Goal: Transaction & Acquisition: Purchase product/service

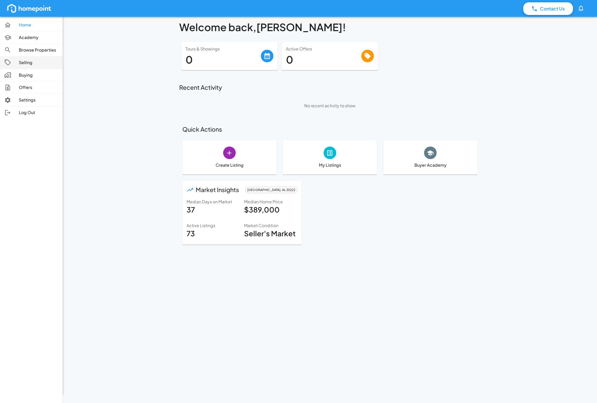
click at [20, 63] on p "Selling" at bounding box center [38, 63] width 39 height 6
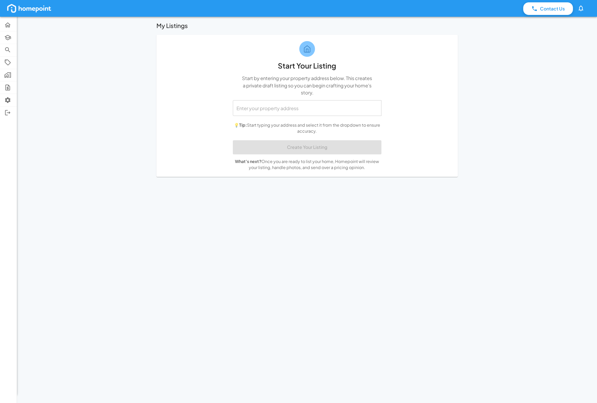
click at [325, 109] on input "text" at bounding box center [307, 108] width 144 height 11
click at [282, 130] on span "4813 6th Ave S, Birmingham, AL, 35222" at bounding box center [260, 133] width 46 height 7
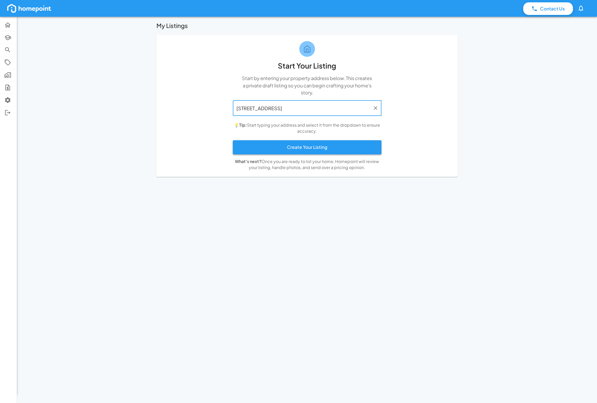
type input "4813 6th Ave S, Birmingham, AL"
click at [296, 148] on button "Create Your Listing" at bounding box center [307, 147] width 149 height 14
click at [308, 149] on button "Create Your Listing" at bounding box center [307, 147] width 149 height 14
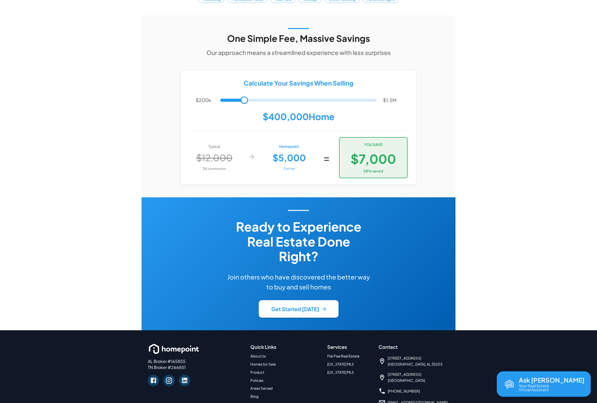
scroll to position [1020, 0]
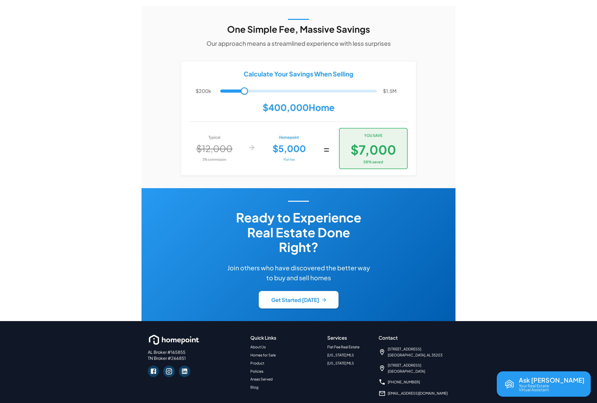
drag, startPoint x: 149, startPoint y: 387, endPoint x: 258, endPoint y: 386, distance: 109.6
click at [258, 386] on div "AL Broker #165855 TN Broker #266851 Quick Links About Us Homes for Sale Product…" at bounding box center [298, 375] width 314 height 109
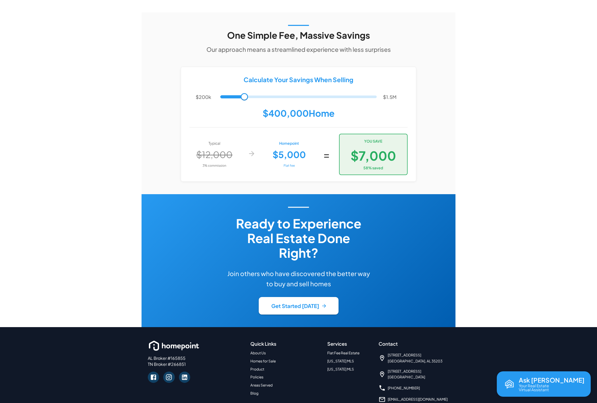
copy span "Copyright © 2025 Homepoint Brokerage LLC. All rights reserved."
drag, startPoint x: 427, startPoint y: 329, endPoint x: 386, endPoint y: 324, distance: 41.1
click at [386, 352] on div "1500 1st Ave N Mailbox #28 Birmingham, AL 35203" at bounding box center [413, 358] width 71 height 12
copy span "1500 1st Ave N Mailbox #28 Birmingham, AL 35203"
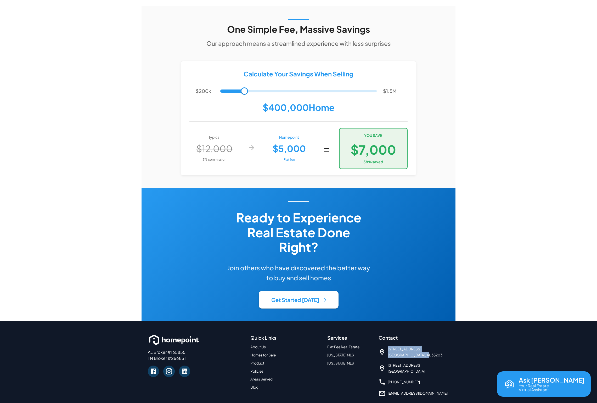
drag, startPoint x: 420, startPoint y: 345, endPoint x: 389, endPoint y: 339, distance: 31.6
click at [388, 362] on span "4235 Hillsboro Pike, Suite 300-566 Nashville, TN 37215" at bounding box center [406, 368] width 37 height 12
copy span "4235 Hillsboro Pike, Suite 300-566 Nashville, TN 37215"
drag, startPoint x: 511, startPoint y: 306, endPoint x: 507, endPoint y: 312, distance: 7.3
click at [511, 321] on div "AL Broker #165855 TN Broker #266851 Quick Links About Us Homes for Sale Product…" at bounding box center [298, 375] width 597 height 109
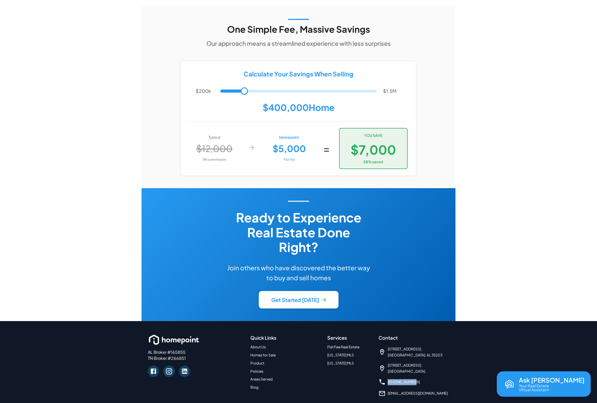
drag, startPoint x: 416, startPoint y: 355, endPoint x: 388, endPoint y: 358, distance: 27.7
click at [388, 378] on div "[PHONE_NUMBER]" at bounding box center [413, 381] width 71 height 7
copy link "[PHONE_NUMBER]"
drag, startPoint x: 425, startPoint y: 367, endPoint x: 388, endPoint y: 368, distance: 37.2
click at [388, 390] on div "[EMAIL_ADDRESS][DOMAIN_NAME]" at bounding box center [413, 393] width 71 height 7
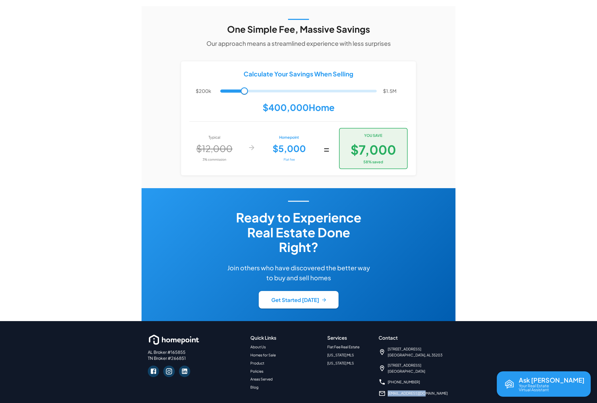
copy link "[EMAIL_ADDRESS][DOMAIN_NAME]"
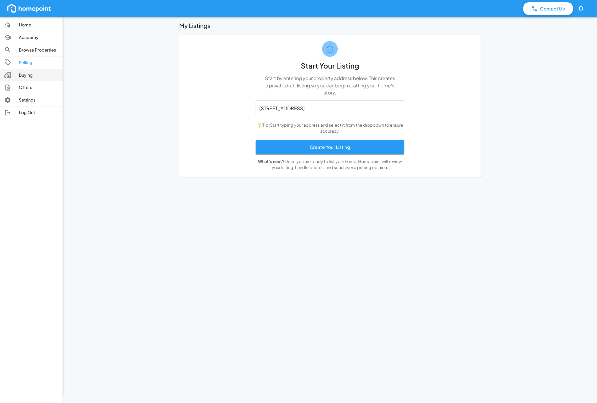
click at [11, 73] on div at bounding box center [11, 74] width 15 height 7
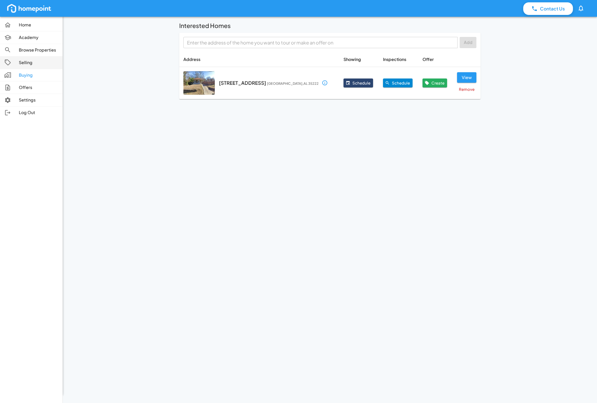
click at [27, 64] on p "Selling" at bounding box center [38, 63] width 39 height 6
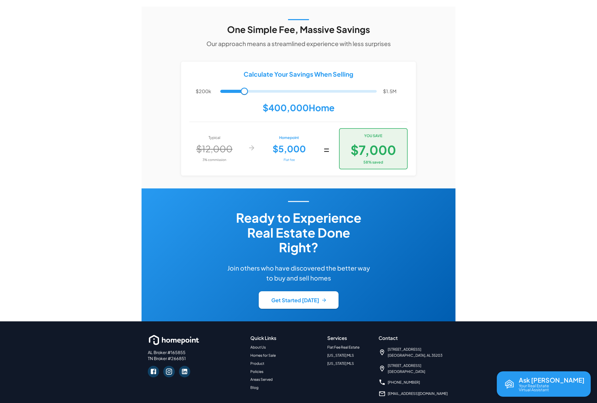
scroll to position [1020, 0]
